Goal: Obtain resource: Download file/media

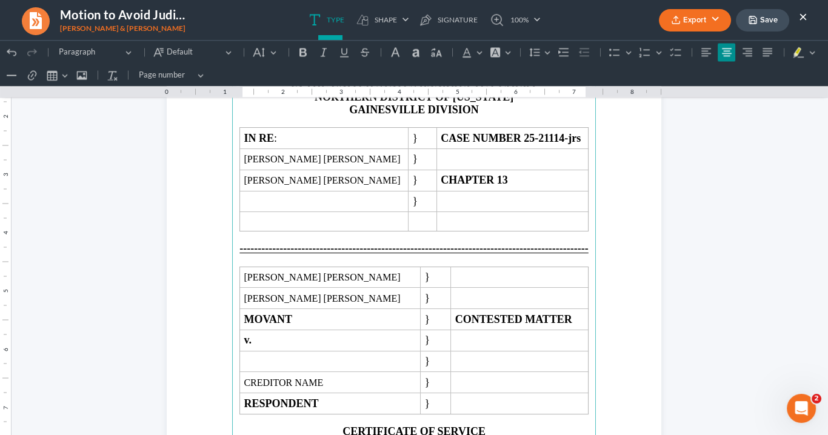
scroll to position [2723, 0]
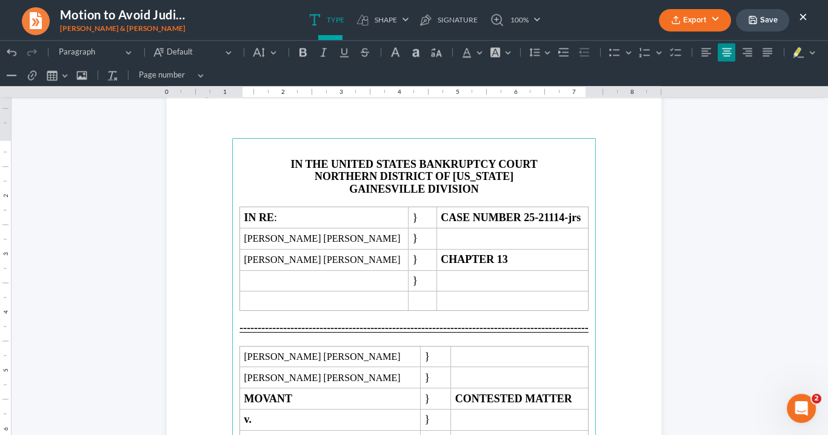
click at [715, 18] on button "Export" at bounding box center [695, 20] width 72 height 22
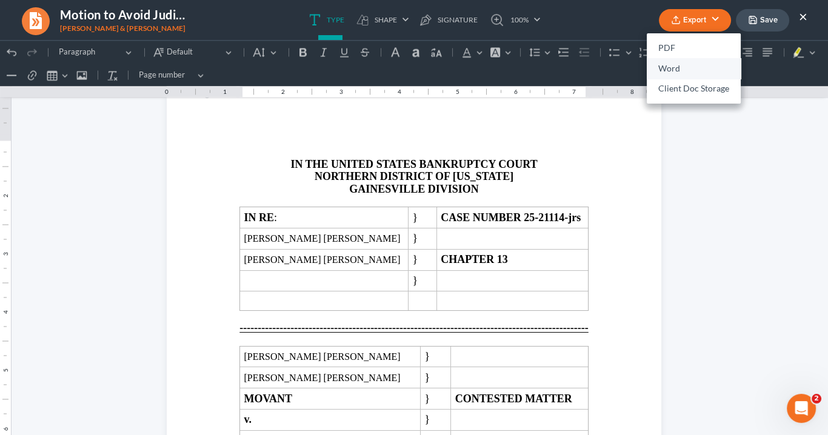
click at [679, 67] on link "Word" at bounding box center [694, 68] width 94 height 21
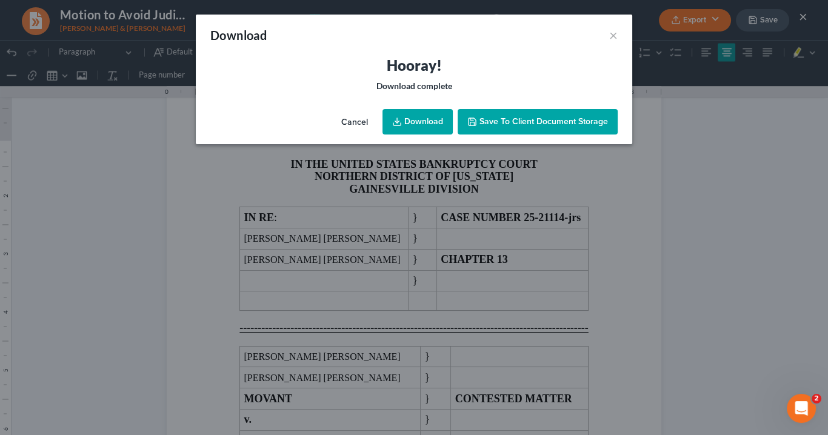
click at [399, 121] on icon at bounding box center [397, 122] width 10 height 10
click at [612, 34] on button "×" at bounding box center [613, 35] width 8 height 15
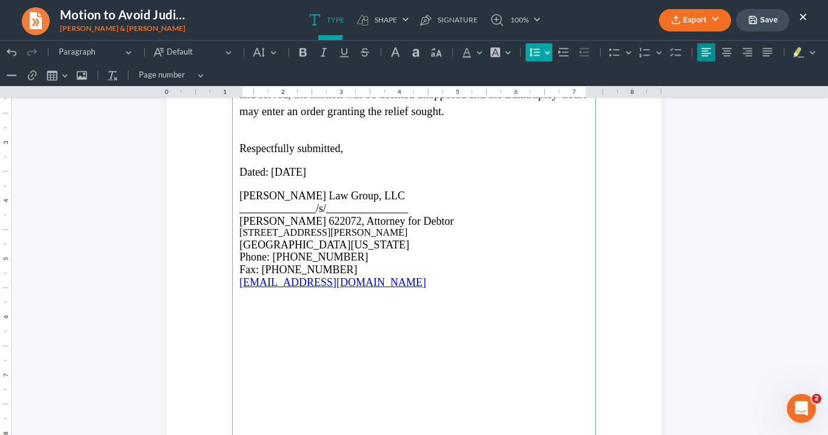
scroll to position [2092, 0]
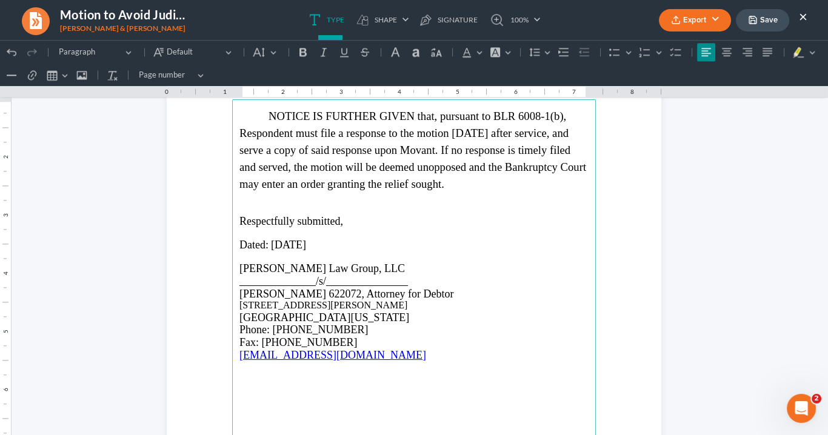
click at [702, 18] on button "Export" at bounding box center [695, 20] width 72 height 22
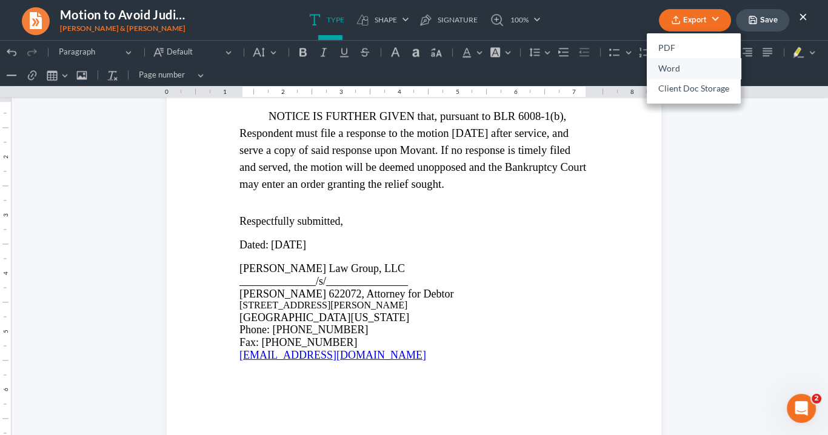
click at [682, 70] on link "Word" at bounding box center [694, 68] width 94 height 21
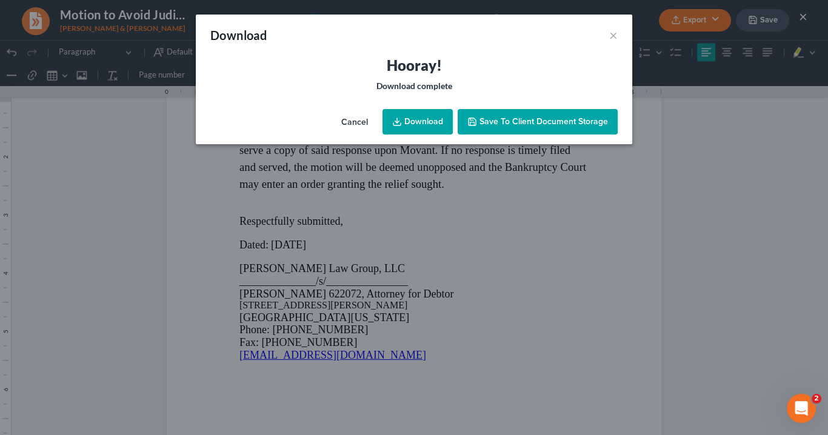
click at [422, 117] on link "Download" at bounding box center [417, 121] width 70 height 25
click at [423, 115] on link "Download" at bounding box center [417, 121] width 70 height 25
click at [420, 117] on link "Download" at bounding box center [417, 121] width 70 height 25
click at [613, 34] on button "×" at bounding box center [613, 35] width 8 height 15
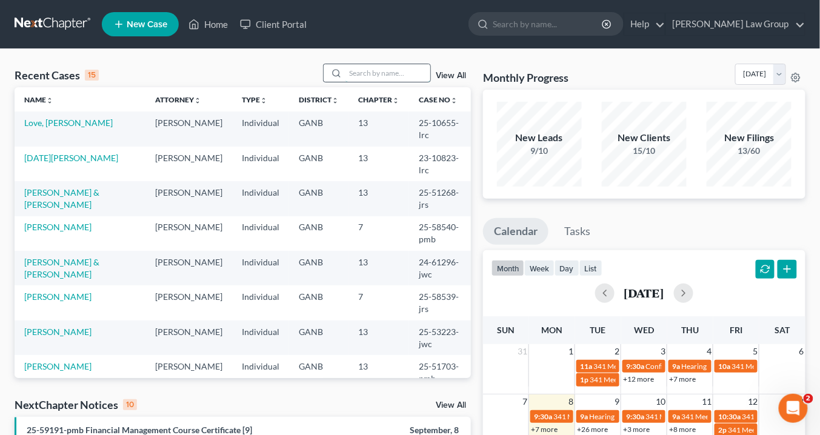
click at [356, 75] on input "search" at bounding box center [387, 73] width 85 height 18
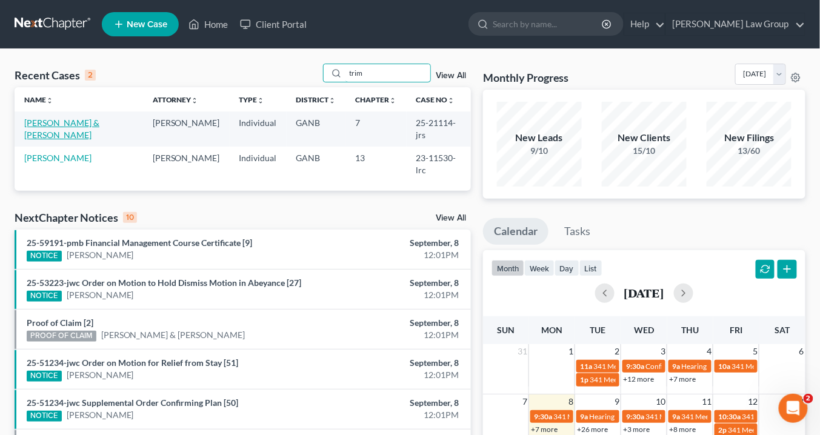
type input "trim"
click at [74, 121] on link "[PERSON_NAME] & [PERSON_NAME]" at bounding box center [61, 129] width 75 height 22
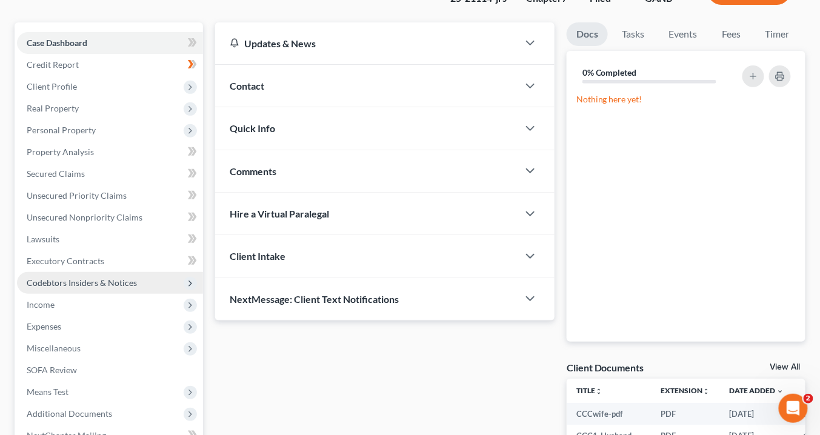
scroll to position [145, 0]
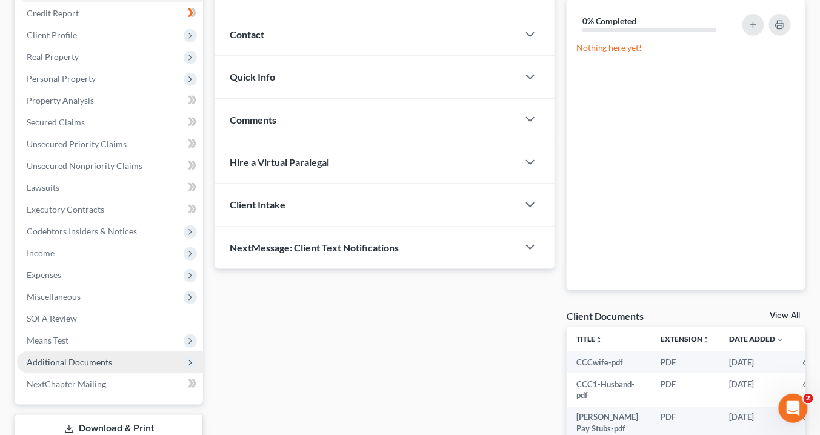
click at [115, 357] on span "Additional Documents" at bounding box center [110, 362] width 186 height 22
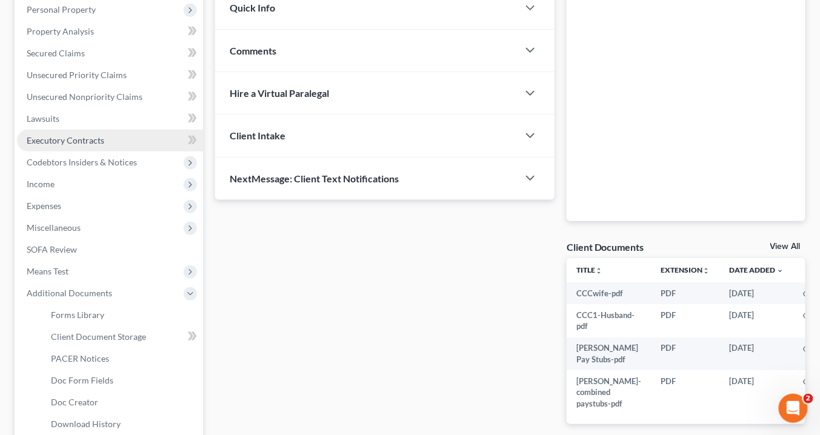
scroll to position [242, 0]
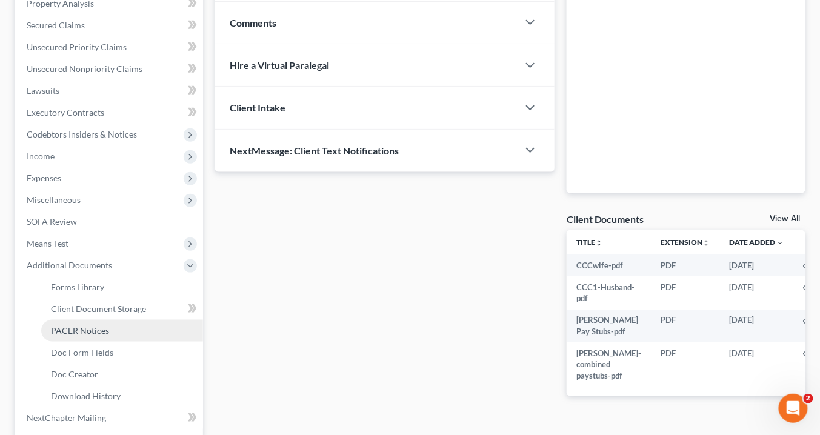
click at [110, 326] on link "PACER Notices" at bounding box center [122, 331] width 162 height 22
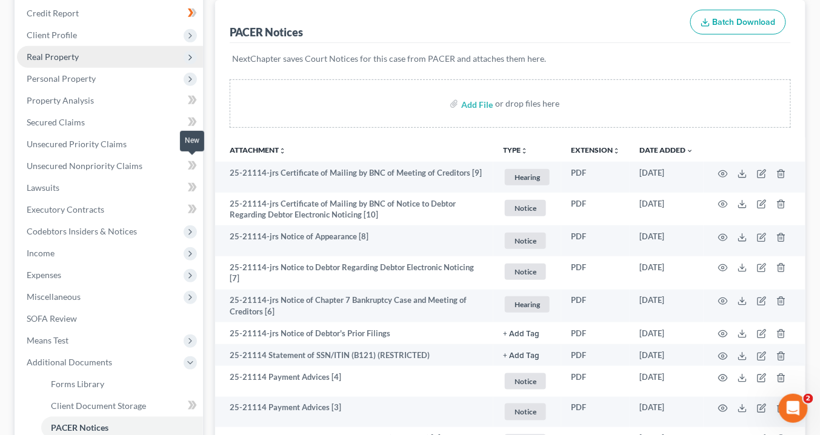
scroll to position [48, 0]
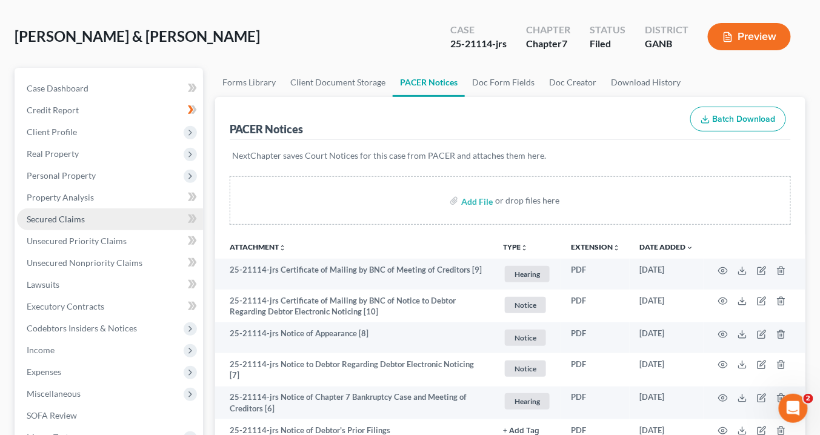
click at [56, 216] on span "Secured Claims" at bounding box center [56, 219] width 58 height 10
